Goal: Complete application form

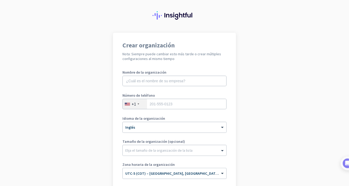
scroll to position [14, 0]
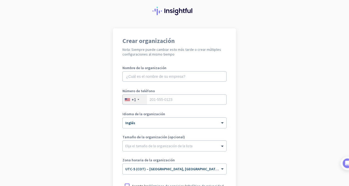
click at [138, 99] on div at bounding box center [139, 99] width 2 height 1
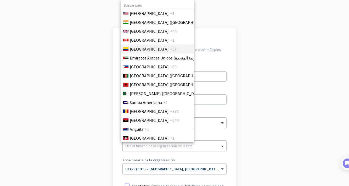
click at [134, 50] on font "[GEOGRAPHIC_DATA]" at bounding box center [149, 48] width 39 height 5
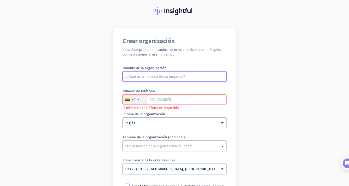
click at [161, 77] on input "text" at bounding box center [174, 76] width 104 height 10
type input "i"
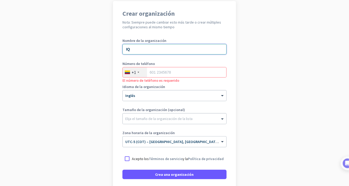
scroll to position [52, 0]
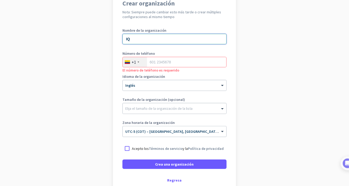
type input "IQ"
click at [157, 62] on input "tel" at bounding box center [174, 62] width 104 height 10
type input "3"
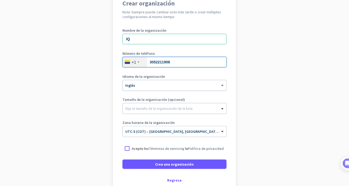
type input "3052211908"
click at [221, 83] on span at bounding box center [223, 85] width 7 height 4
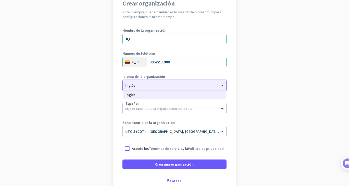
click at [135, 95] on div "Inglés" at bounding box center [174, 94] width 103 height 9
click at [139, 85] on div at bounding box center [175, 83] width 104 height 4
click at [131, 103] on font "Español" at bounding box center [132, 103] width 13 height 5
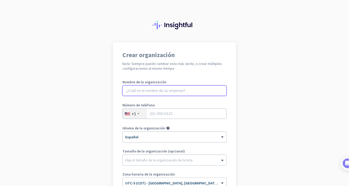
click at [147, 93] on input "text" at bounding box center [174, 90] width 104 height 10
type input "i"
type input "IQ"
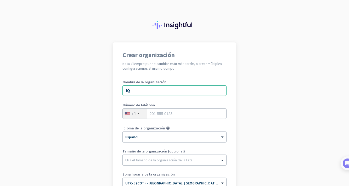
click at [134, 113] on div "+1" at bounding box center [135, 114] width 24 height 10
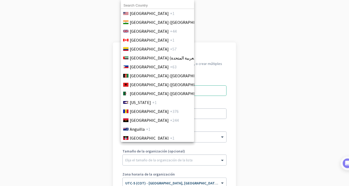
click at [270, 98] on div at bounding box center [174, 93] width 349 height 186
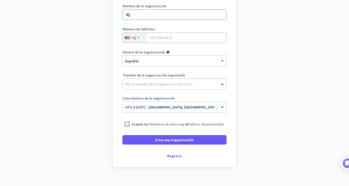
scroll to position [83, 0]
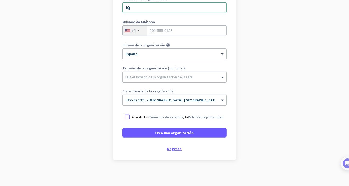
click at [172, 147] on div "Regresa" at bounding box center [174, 149] width 104 height 4
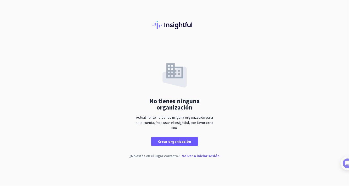
click at [198, 156] on p "Volver a iniciar sesión" at bounding box center [200, 156] width 37 height 4
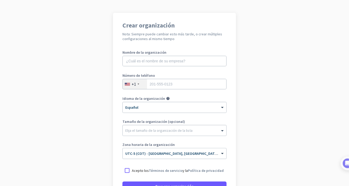
scroll to position [21, 0]
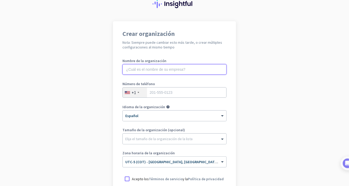
click at [147, 69] on input "text" at bounding box center [174, 69] width 104 height 10
type input "i"
type input "IQ"
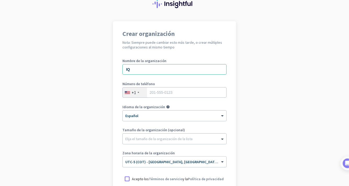
click at [137, 92] on div "+1" at bounding box center [135, 92] width 24 height 10
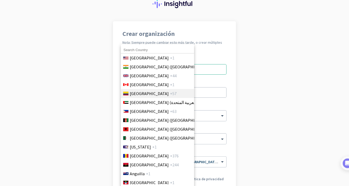
click at [135, 95] on span "[GEOGRAPHIC_DATA]" at bounding box center [149, 93] width 39 height 6
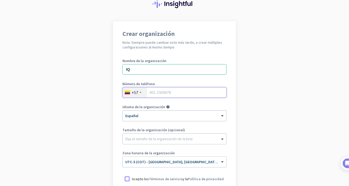
click at [157, 95] on input "tel" at bounding box center [174, 92] width 104 height 10
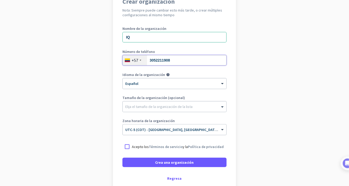
scroll to position [55, 0]
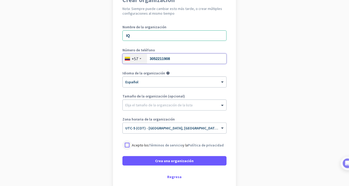
type input "3052211908"
click at [123, 144] on div at bounding box center [126, 144] width 9 height 9
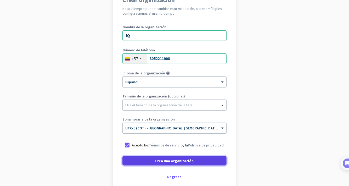
click at [163, 159] on span "Crea una organización" at bounding box center [174, 160] width 38 height 5
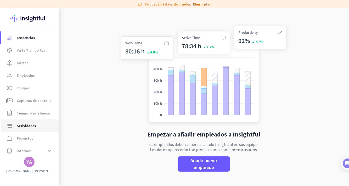
click at [28, 124] on span "Actividades" at bounding box center [26, 125] width 19 height 6
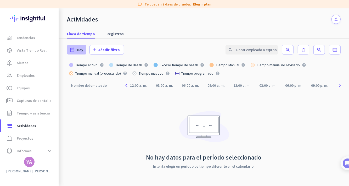
click at [79, 50] on span "Hoy" at bounding box center [80, 49] width 6 height 5
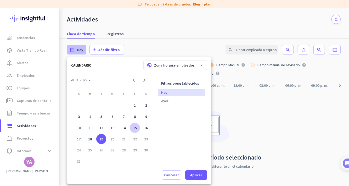
click at [133, 126] on div "15" at bounding box center [135, 128] width 10 height 10
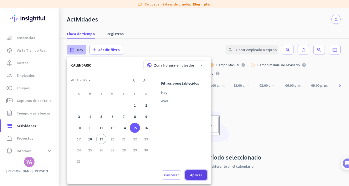
click at [191, 175] on span "Aplicar" at bounding box center [196, 174] width 12 height 5
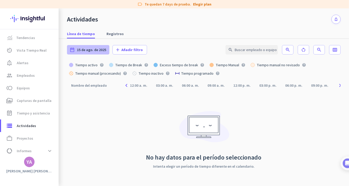
click at [103, 52] on span "15 de ago. de 2025" at bounding box center [91, 49] width 29 height 5
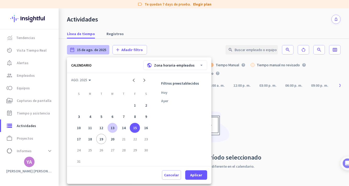
click at [114, 126] on div "13" at bounding box center [112, 128] width 10 height 10
click at [185, 172] on span at bounding box center [196, 174] width 22 height 13
type input "Wed, Aug 13"
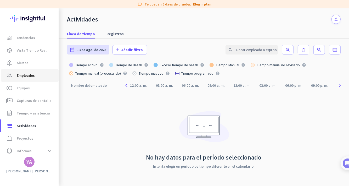
click at [25, 73] on span "Empleados" at bounding box center [26, 75] width 18 height 6
